Goal: Task Accomplishment & Management: Complete application form

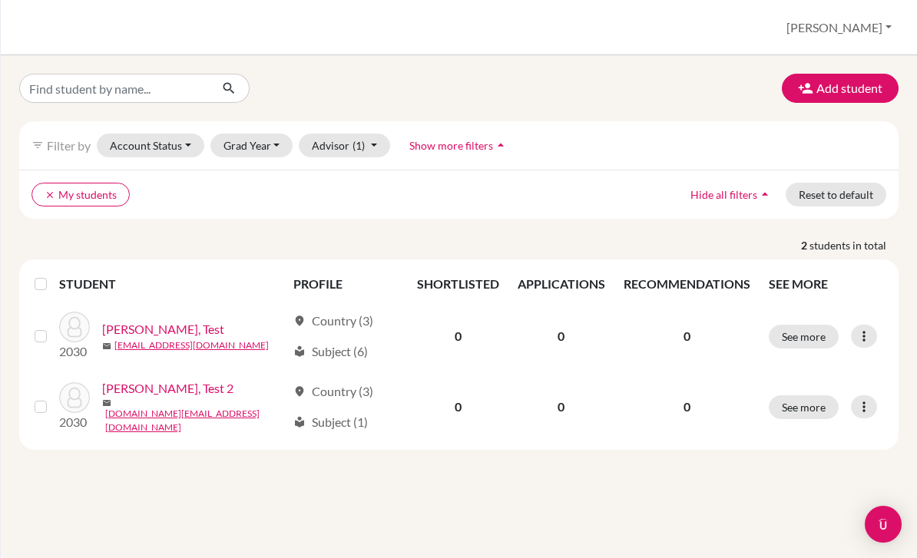
click at [830, 89] on button "Add student" at bounding box center [840, 88] width 117 height 29
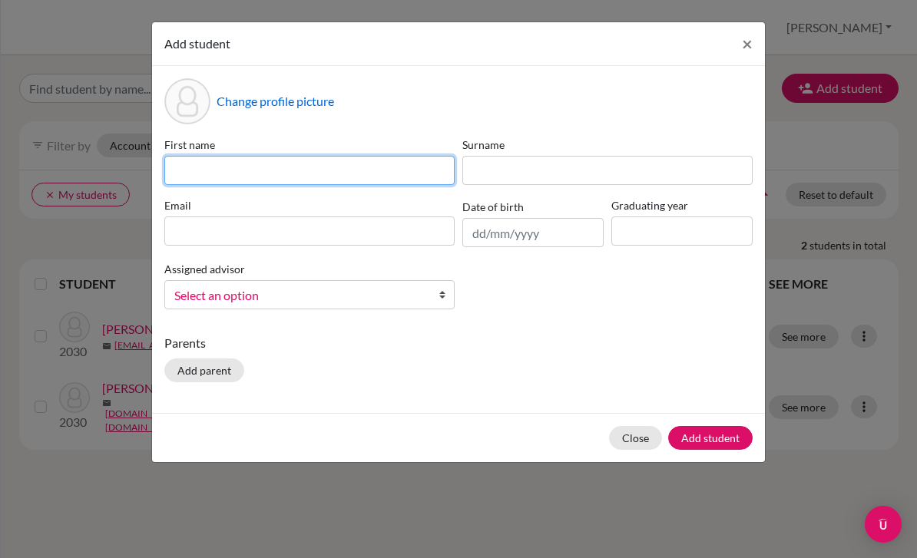
click at [327, 172] on input at bounding box center [309, 170] width 290 height 29
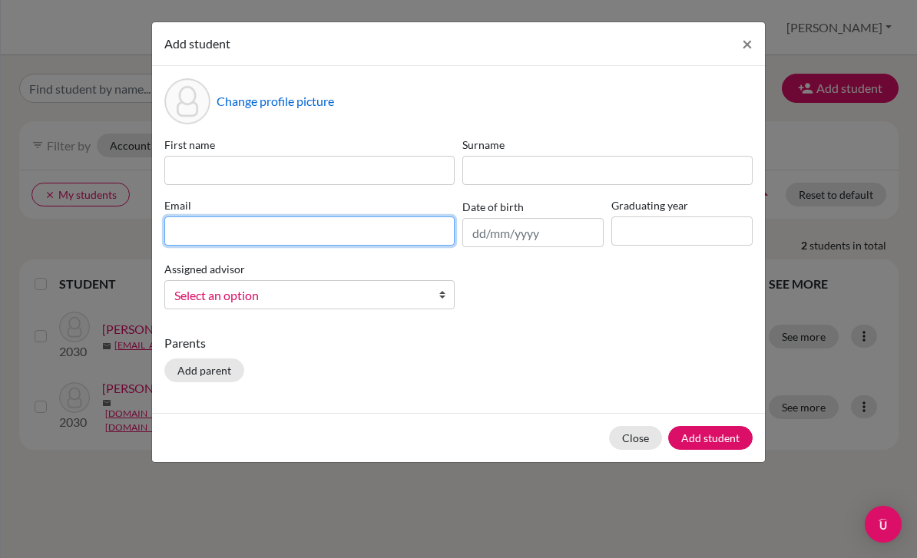
click at [336, 237] on input at bounding box center [309, 231] width 290 height 29
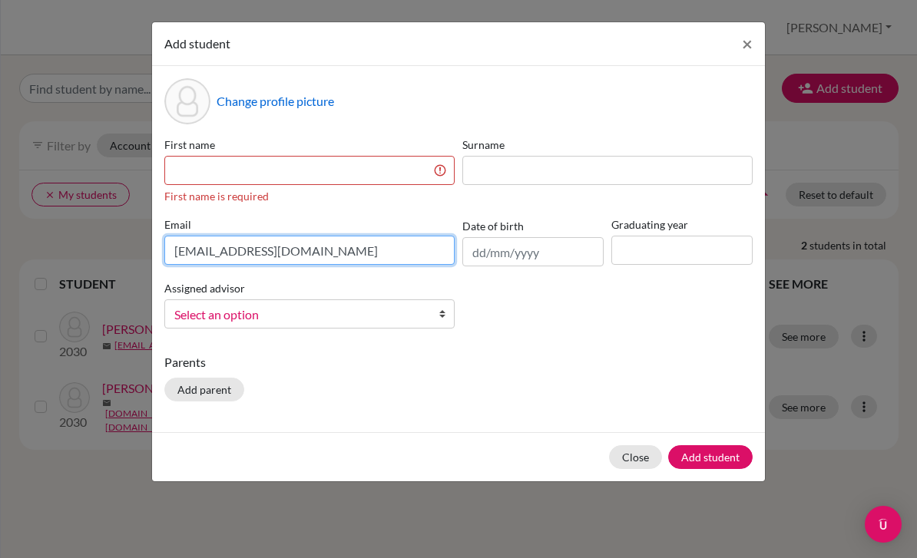
type input "[EMAIL_ADDRESS][DOMAIN_NAME]"
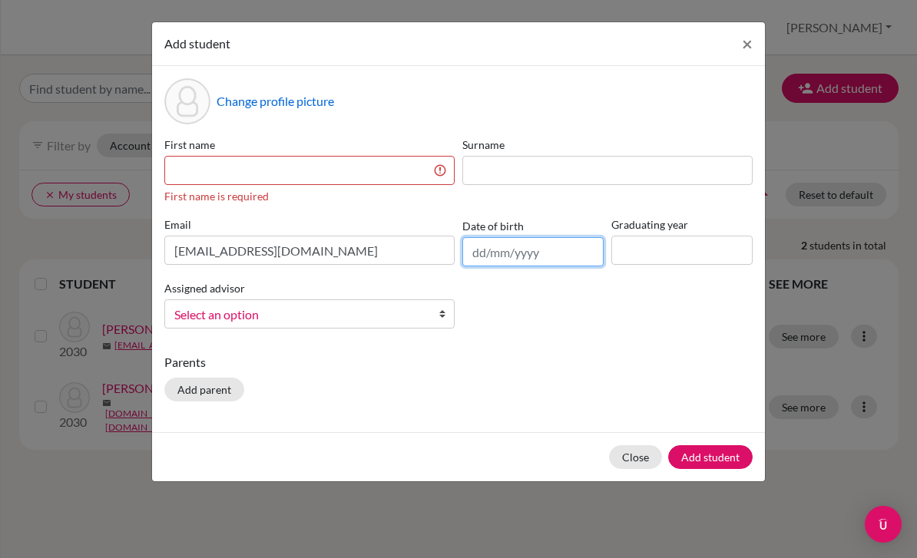
click at [485, 259] on input "text" at bounding box center [532, 251] width 141 height 29
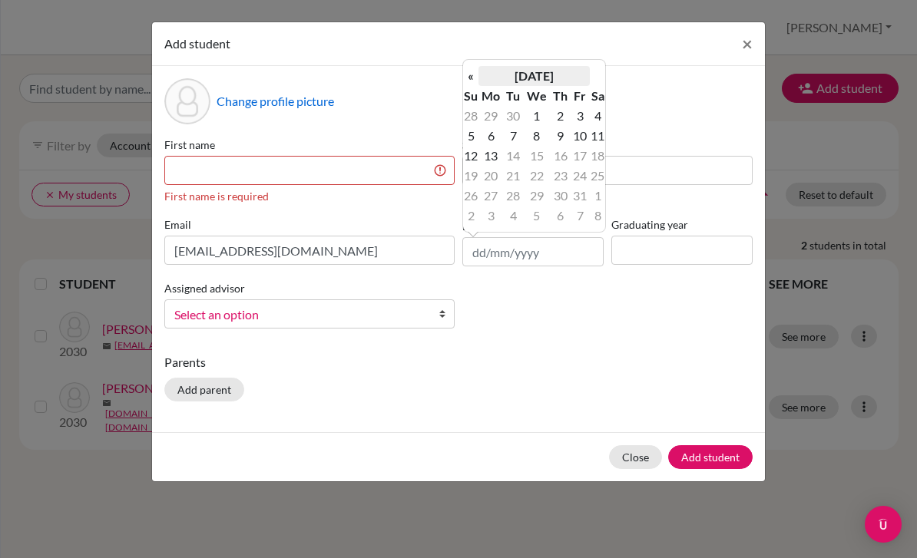
click at [514, 81] on th "[DATE]" at bounding box center [533, 76] width 111 height 20
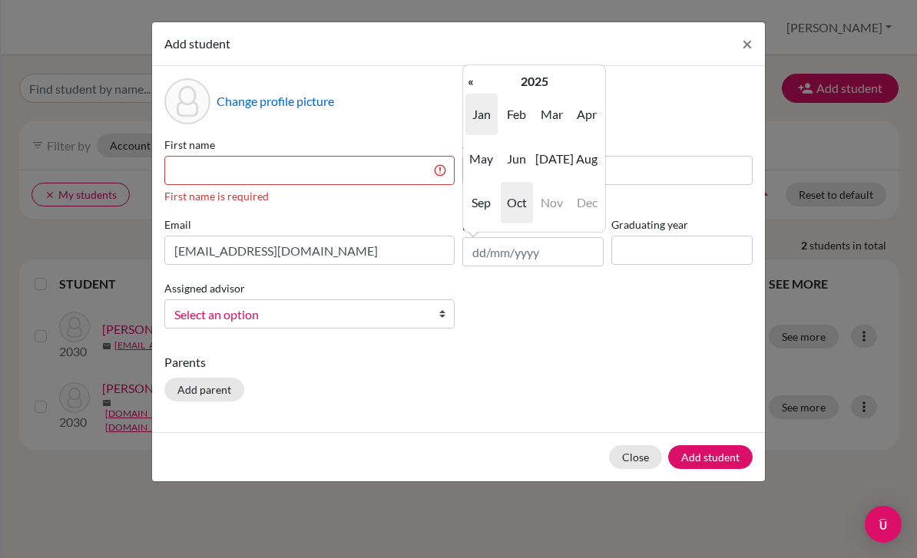
click at [485, 122] on span "Jan" at bounding box center [481, 114] width 32 height 41
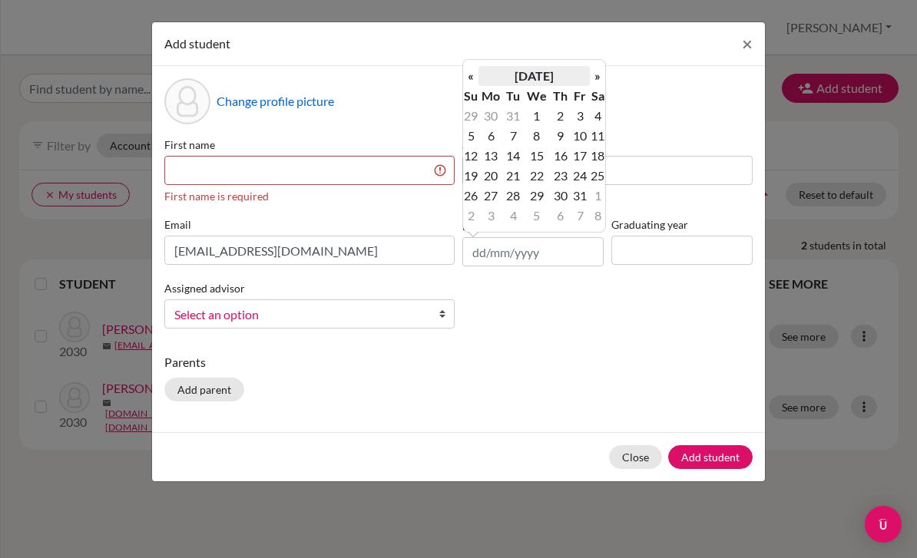
click at [565, 76] on th "[DATE]" at bounding box center [533, 76] width 111 height 20
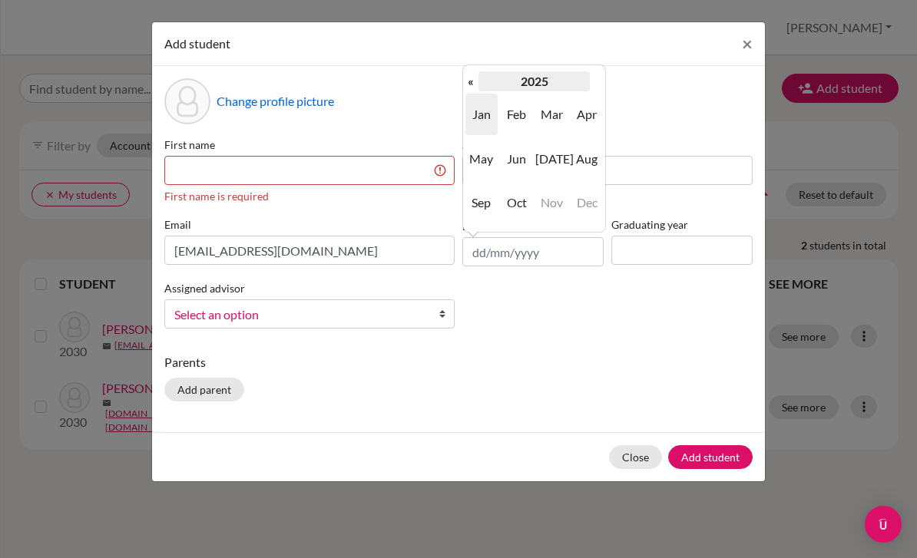
click at [535, 84] on th "2025" at bounding box center [533, 81] width 111 height 20
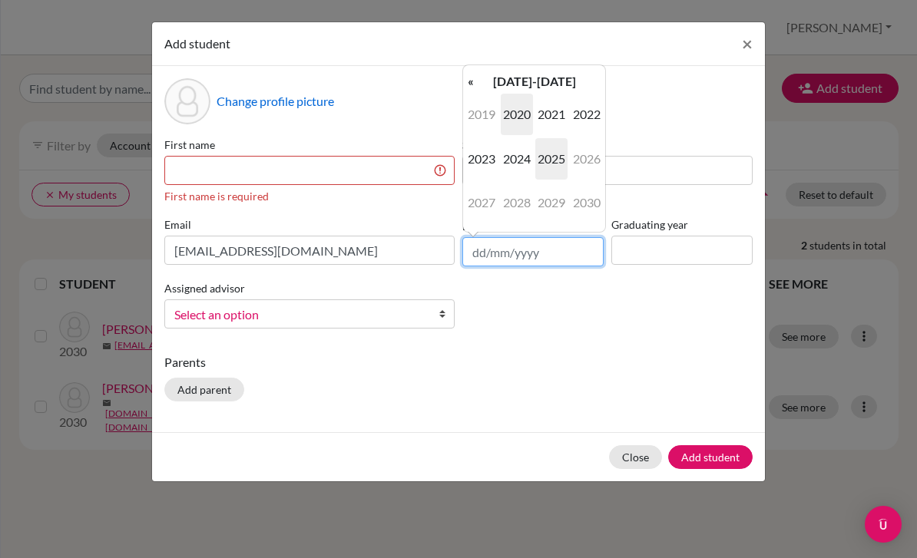
scroll to position [12, 0]
click at [476, 74] on th "«" at bounding box center [470, 81] width 15 height 20
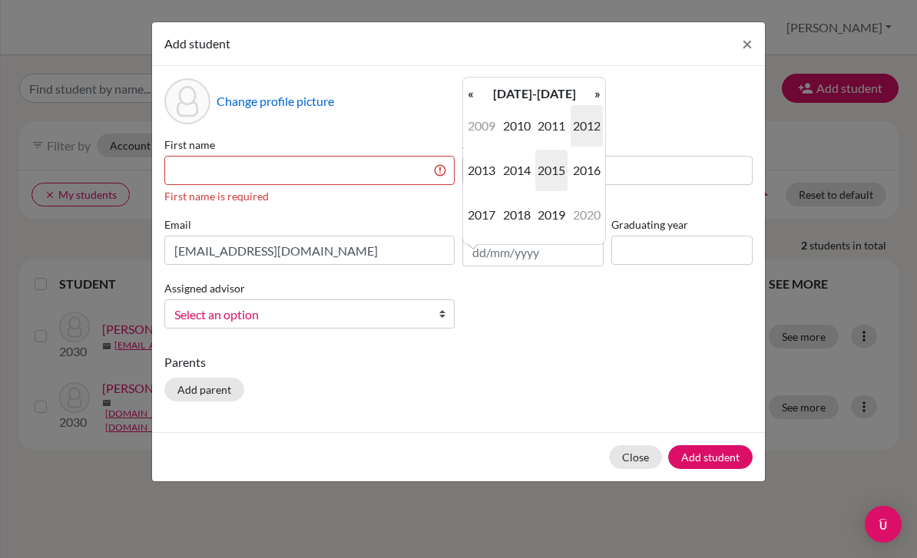
click at [572, 123] on span "2012" at bounding box center [587, 125] width 32 height 41
click at [474, 87] on th "«" at bounding box center [470, 94] width 15 height 20
click at [474, 114] on span "Jan" at bounding box center [481, 125] width 32 height 41
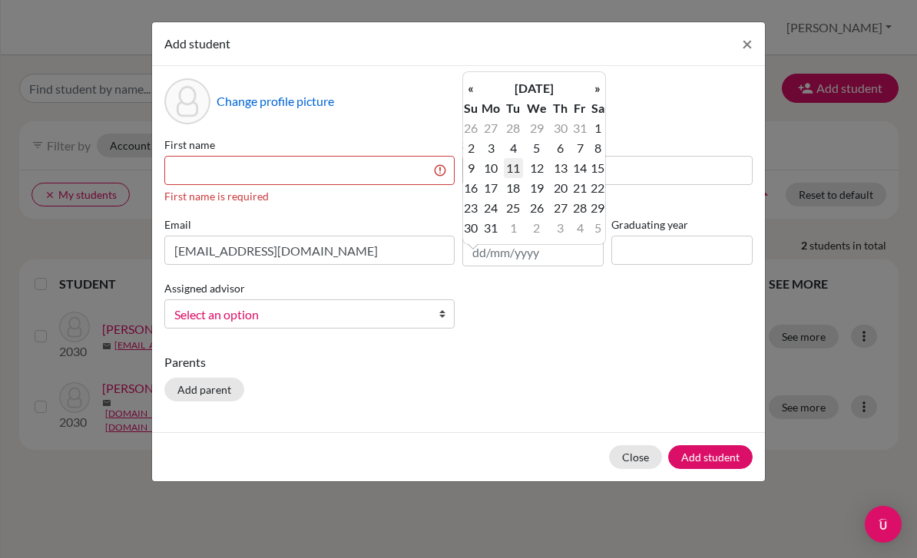
click at [519, 160] on td "11" at bounding box center [513, 168] width 19 height 20
type input "[DATE]"
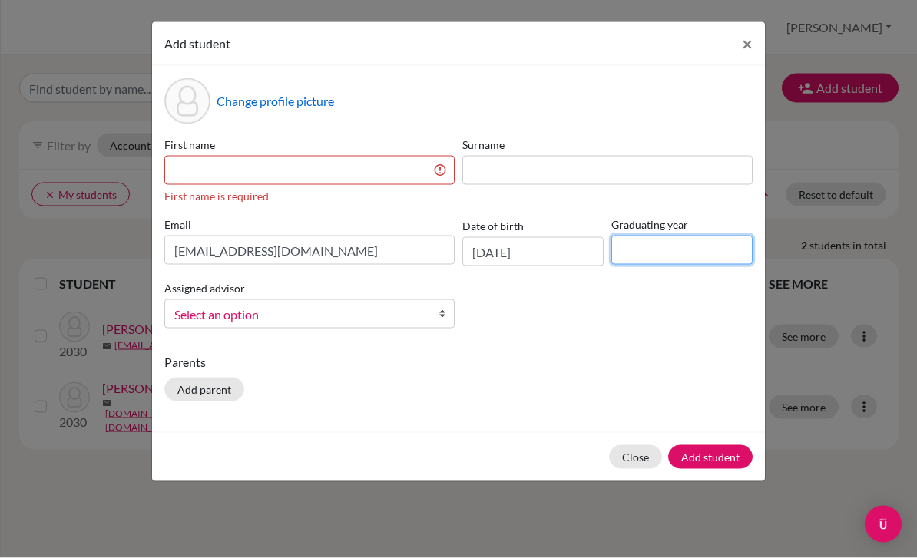
click at [673, 247] on input at bounding box center [681, 250] width 141 height 29
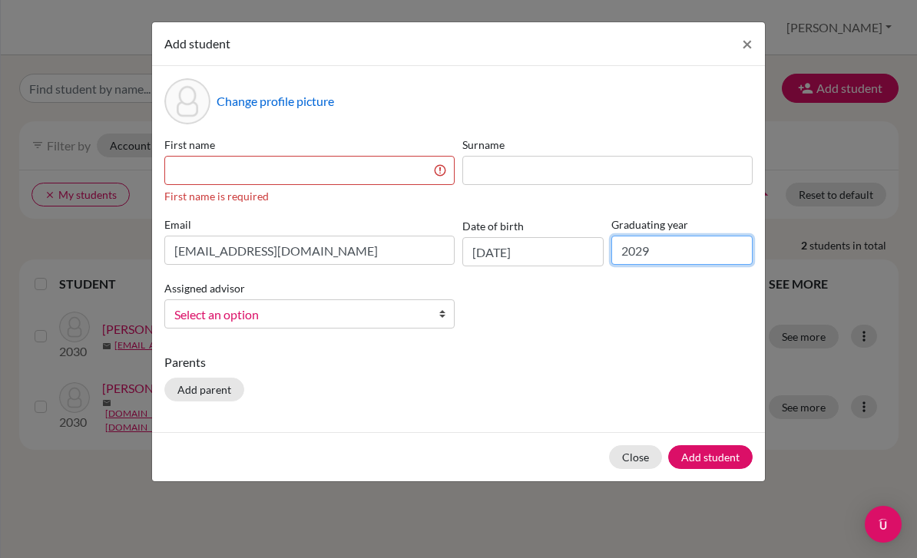
type input "2029"
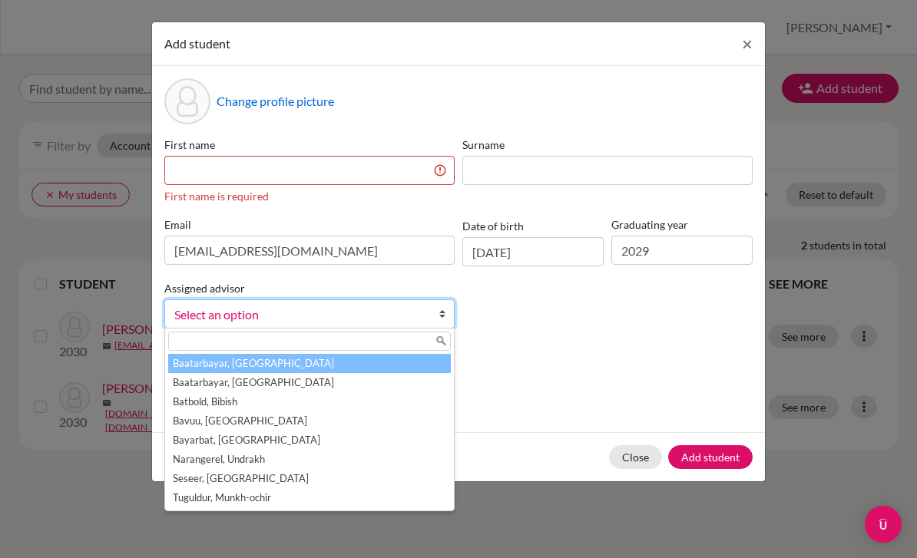
click at [291, 322] on span "Select an option" at bounding box center [299, 315] width 250 height 20
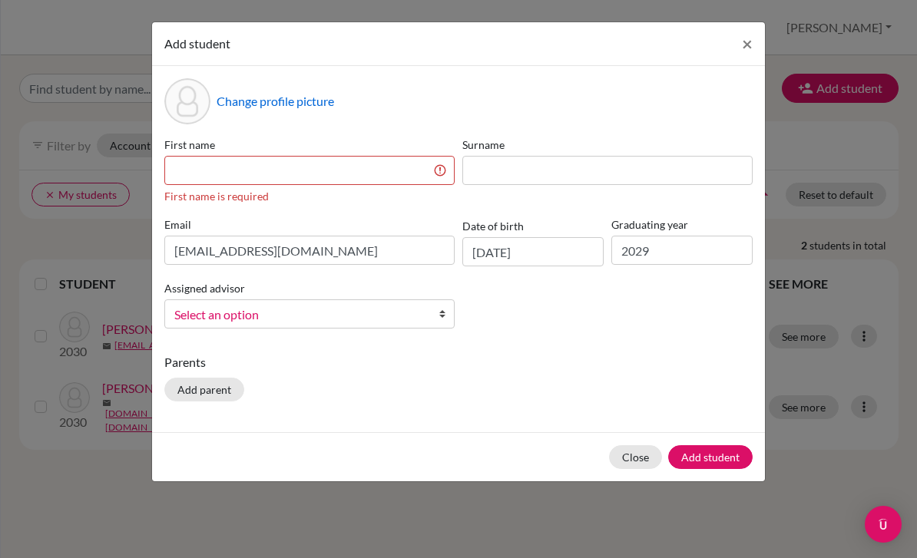
click at [327, 320] on span "Select an option" at bounding box center [299, 315] width 250 height 20
click at [327, 308] on span "Select an option" at bounding box center [299, 315] width 250 height 20
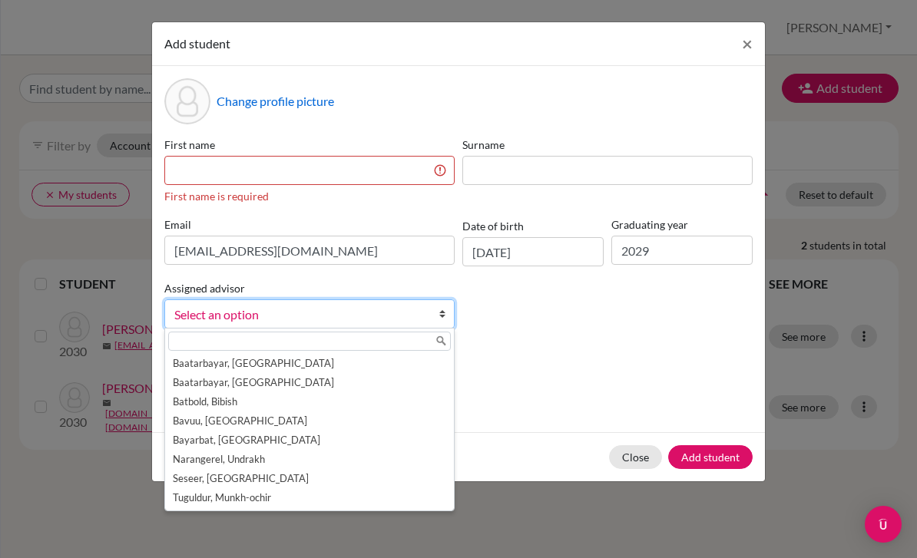
click at [551, 386] on div "Parents Add parent" at bounding box center [458, 380] width 588 height 55
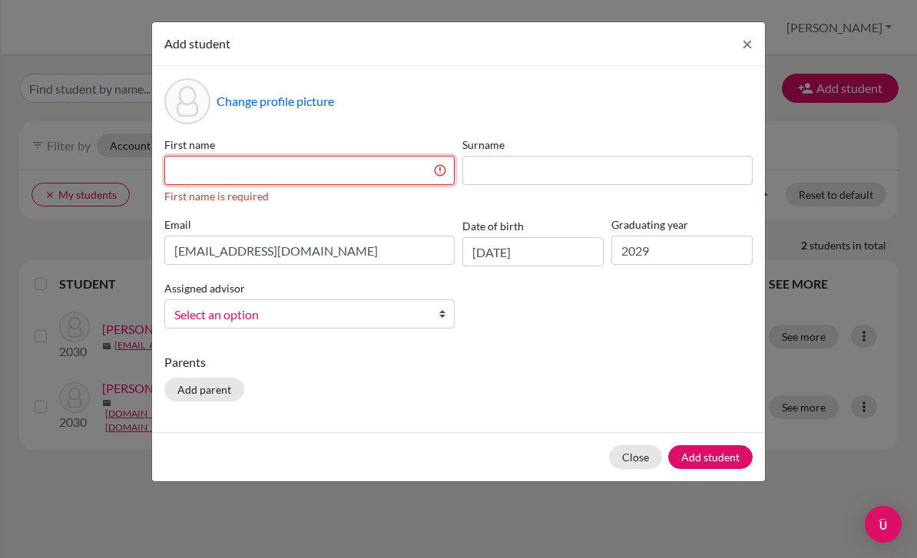
click at [276, 164] on input at bounding box center [309, 170] width 290 height 29
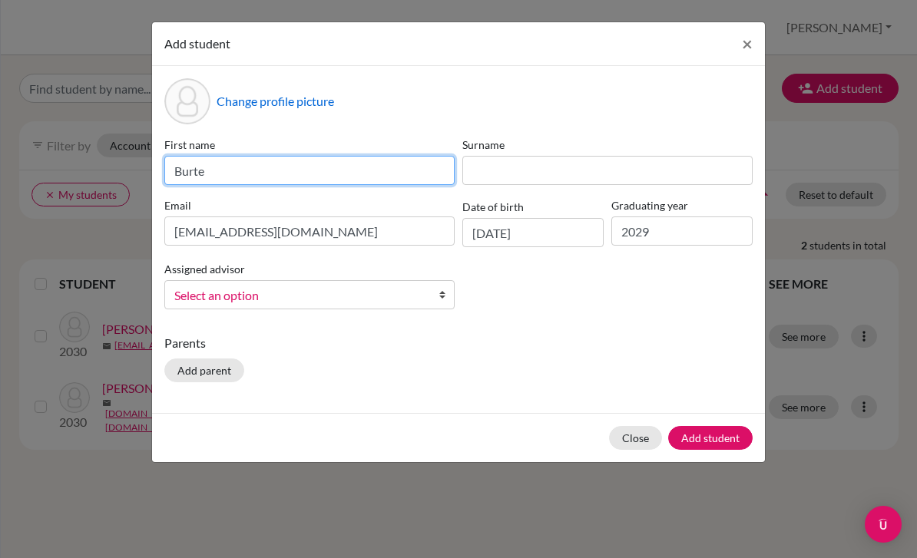
type input "Burte"
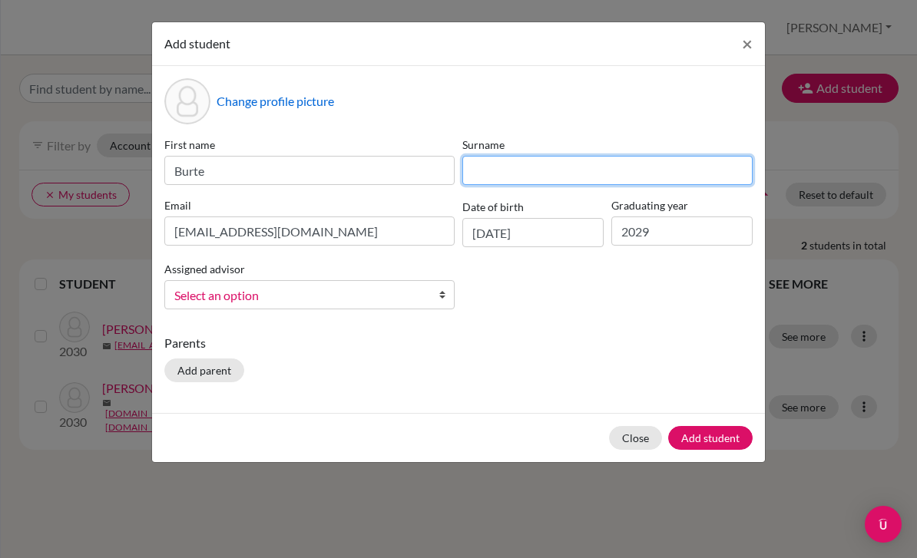
click at [486, 173] on input at bounding box center [607, 170] width 290 height 29
type input "Altangerel"
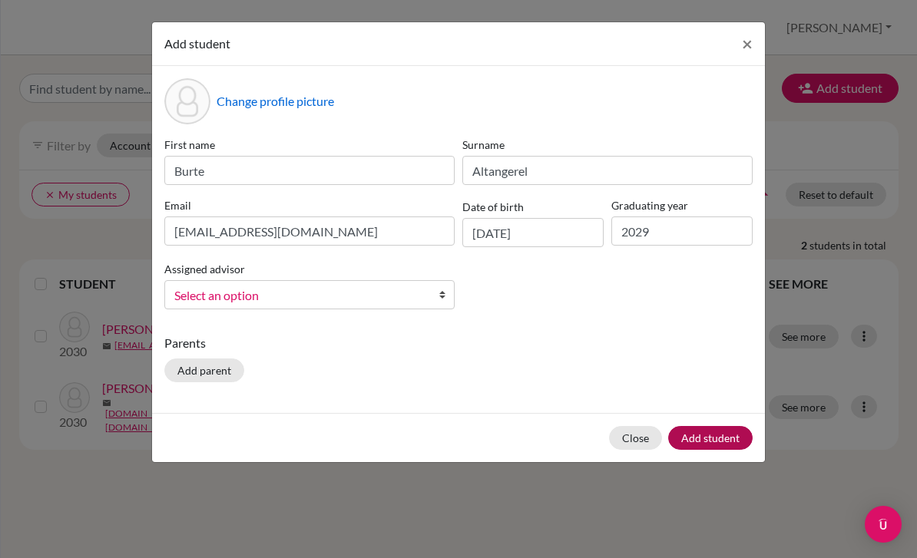
click at [709, 435] on button "Add student" at bounding box center [710, 438] width 84 height 24
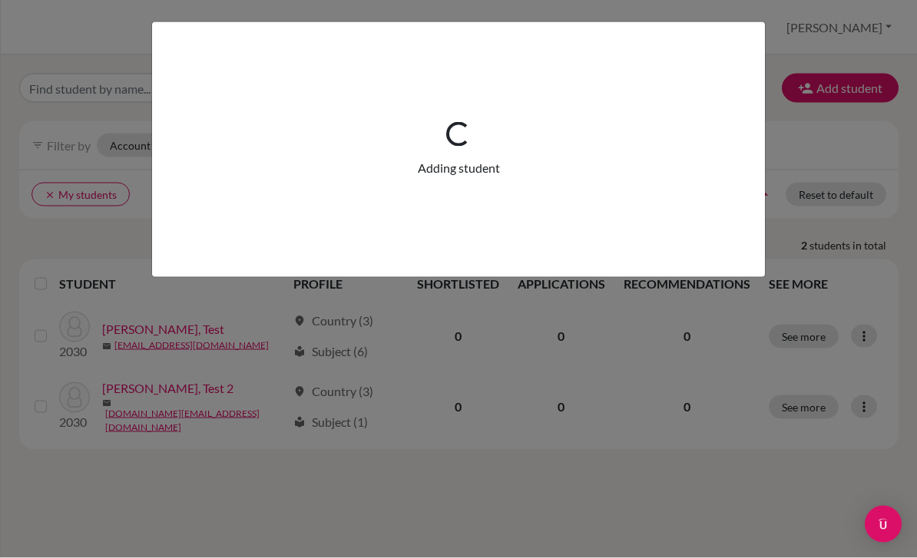
scroll to position [12, 0]
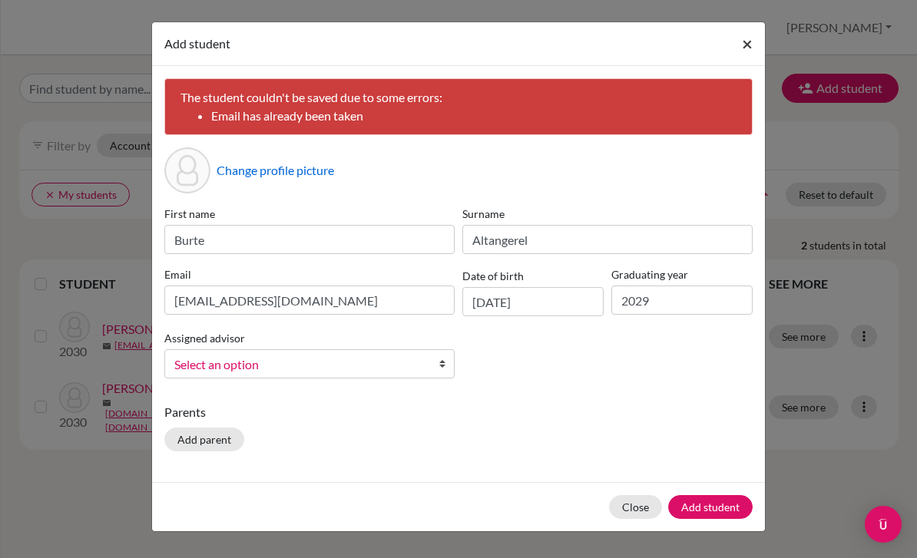
click at [756, 48] on button "×" at bounding box center [746, 43] width 35 height 43
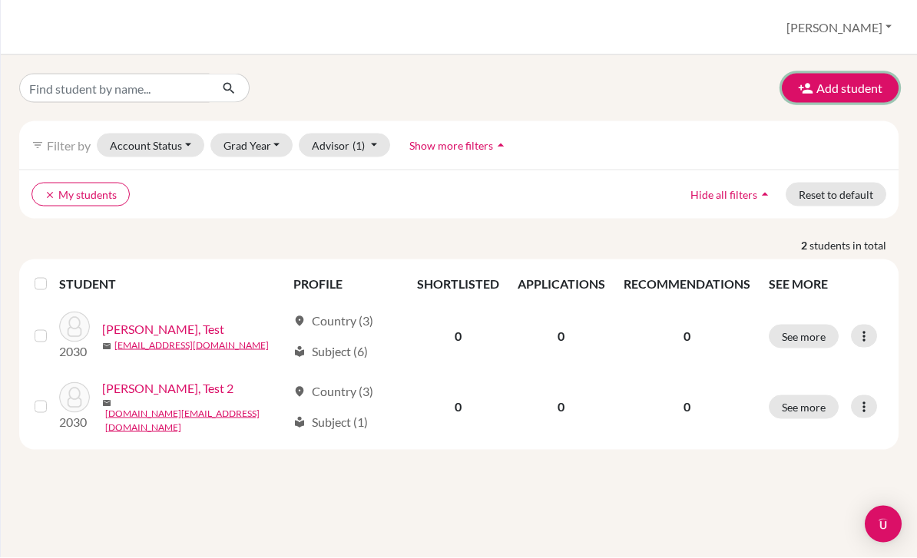
scroll to position [0, 0]
click at [45, 200] on button "clear My students" at bounding box center [80, 195] width 98 height 24
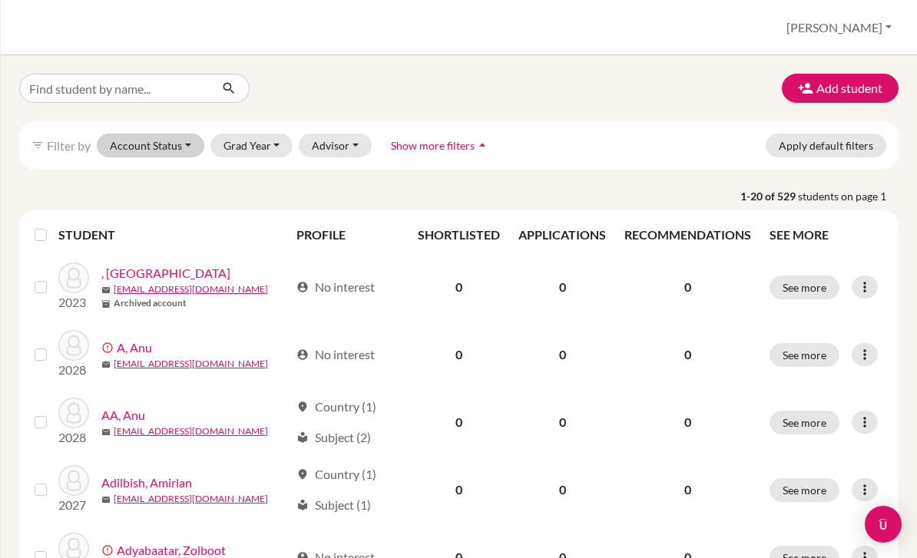
click at [178, 144] on button "Account Status" at bounding box center [150, 146] width 107 height 24
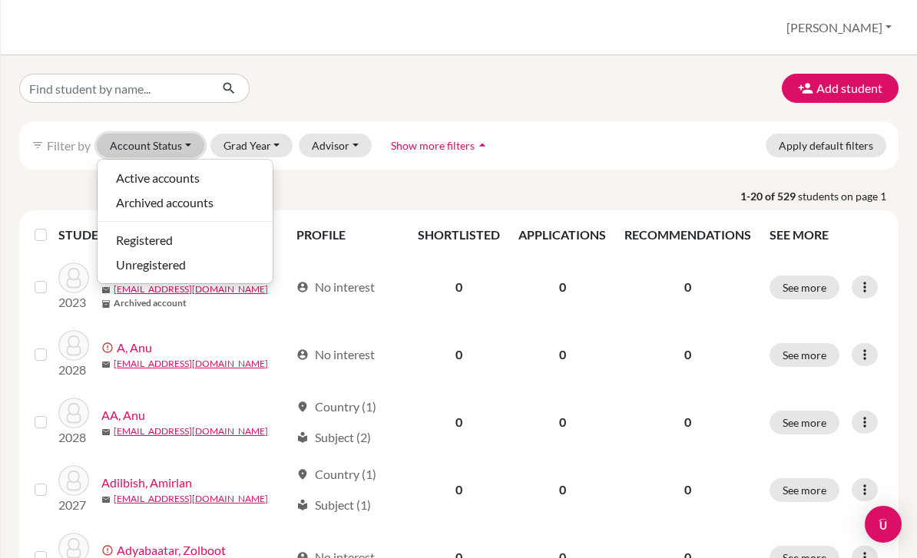
click at [150, 145] on button "Account Status" at bounding box center [150, 146] width 107 height 24
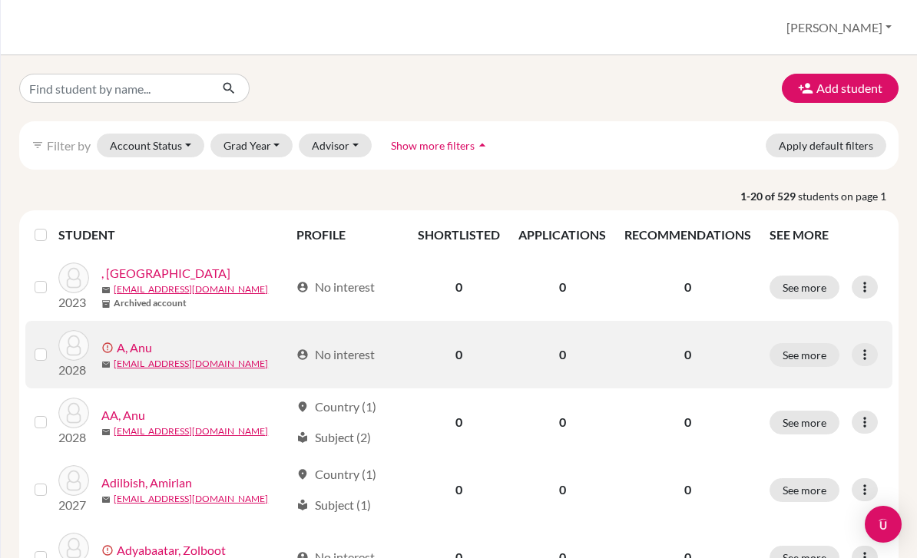
click at [862, 282] on icon at bounding box center [864, 286] width 15 height 15
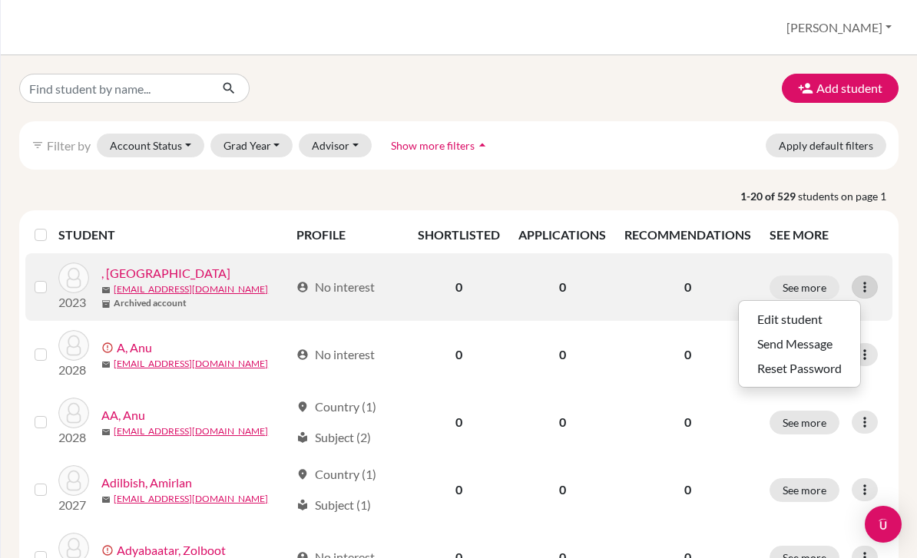
click at [868, 293] on icon at bounding box center [864, 286] width 15 height 15
